Goal: Transaction & Acquisition: Obtain resource

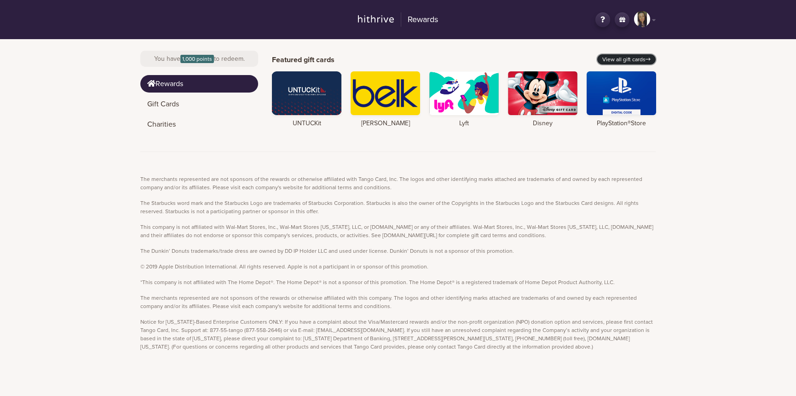
click at [631, 56] on link "View all gift cards" at bounding box center [626, 59] width 58 height 10
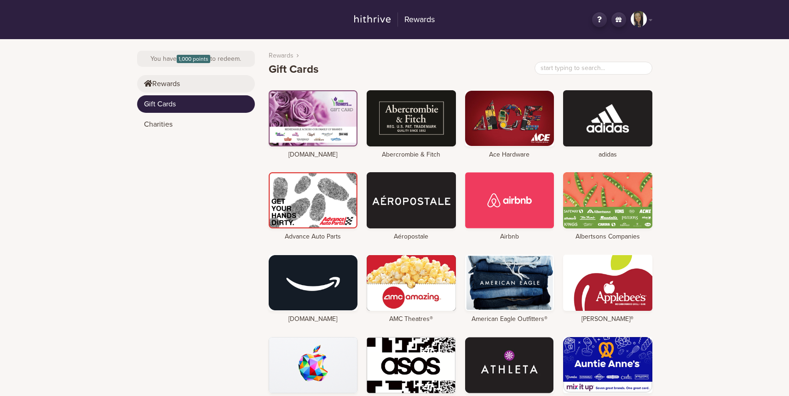
click at [160, 82] on link "Rewards" at bounding box center [196, 83] width 118 height 17
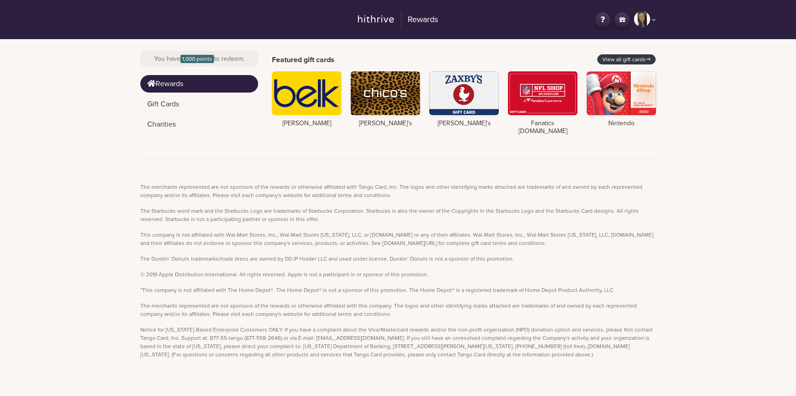
click at [650, 21] on link "CL" at bounding box center [645, 19] width 22 height 17
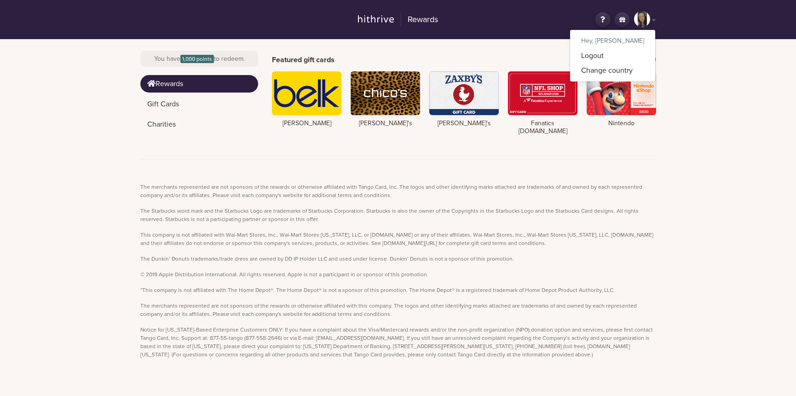
click at [701, 77] on div "Rewards CL Hey, [PERSON_NAME] Logout Change country You have 1,000 points to re…" at bounding box center [398, 194] width 796 height 389
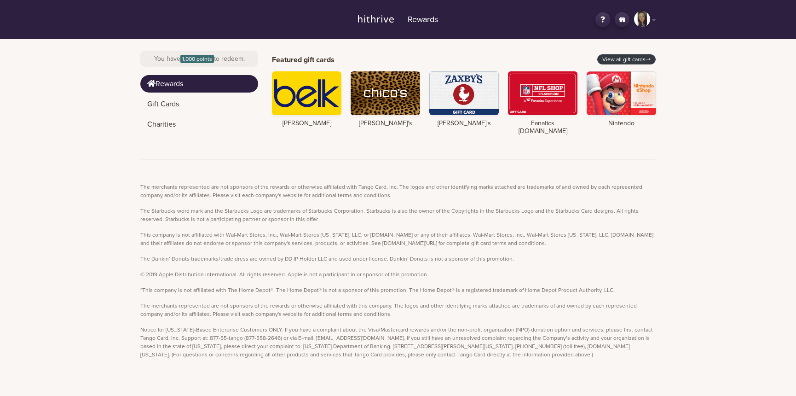
click at [623, 19] on icon at bounding box center [622, 19] width 15 height 15
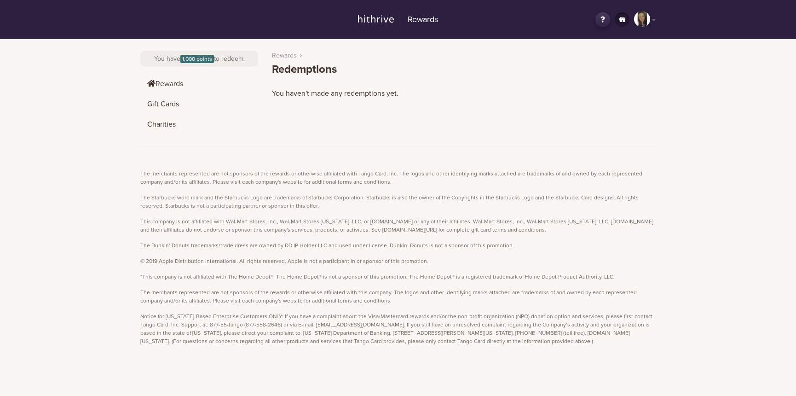
click at [434, 22] on h2 "Rewards" at bounding box center [419, 19] width 37 height 15
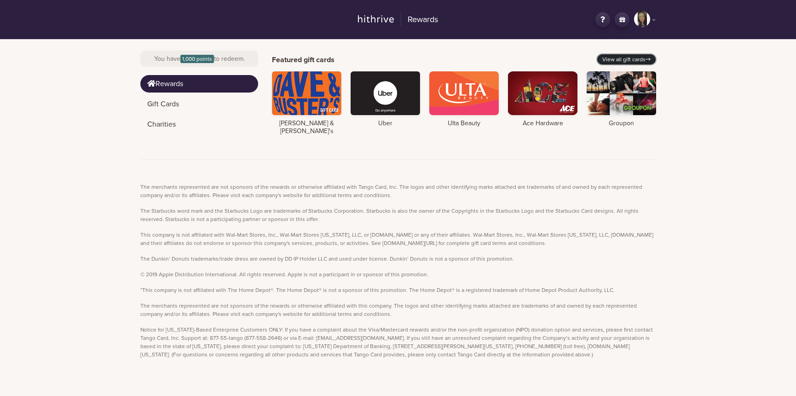
click at [647, 61] on icon at bounding box center [648, 60] width 5 height 6
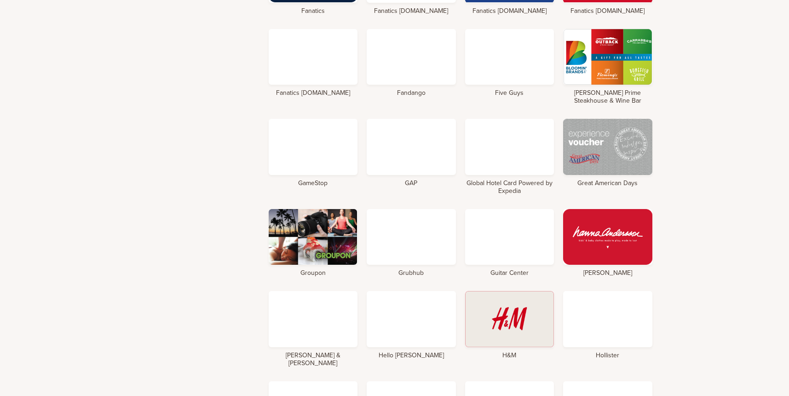
scroll to position [1369, 0]
